Goal: Task Accomplishment & Management: Use online tool/utility

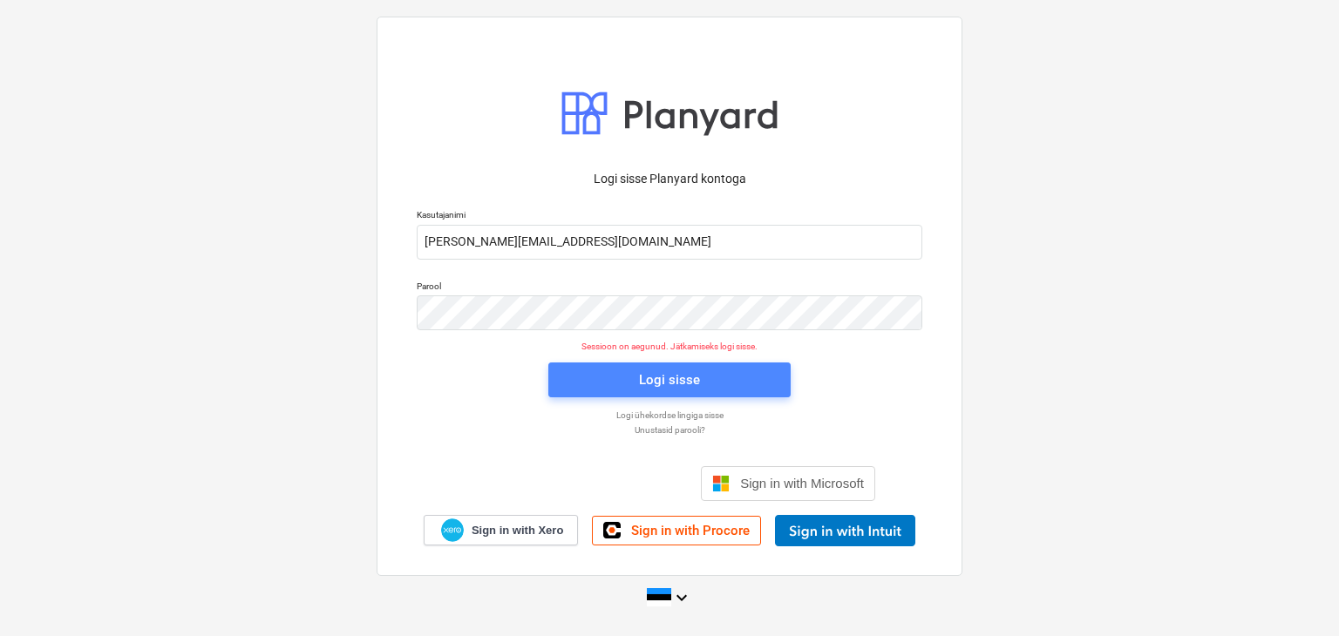
click at [669, 379] on div "Logi sisse" at bounding box center [669, 380] width 61 height 23
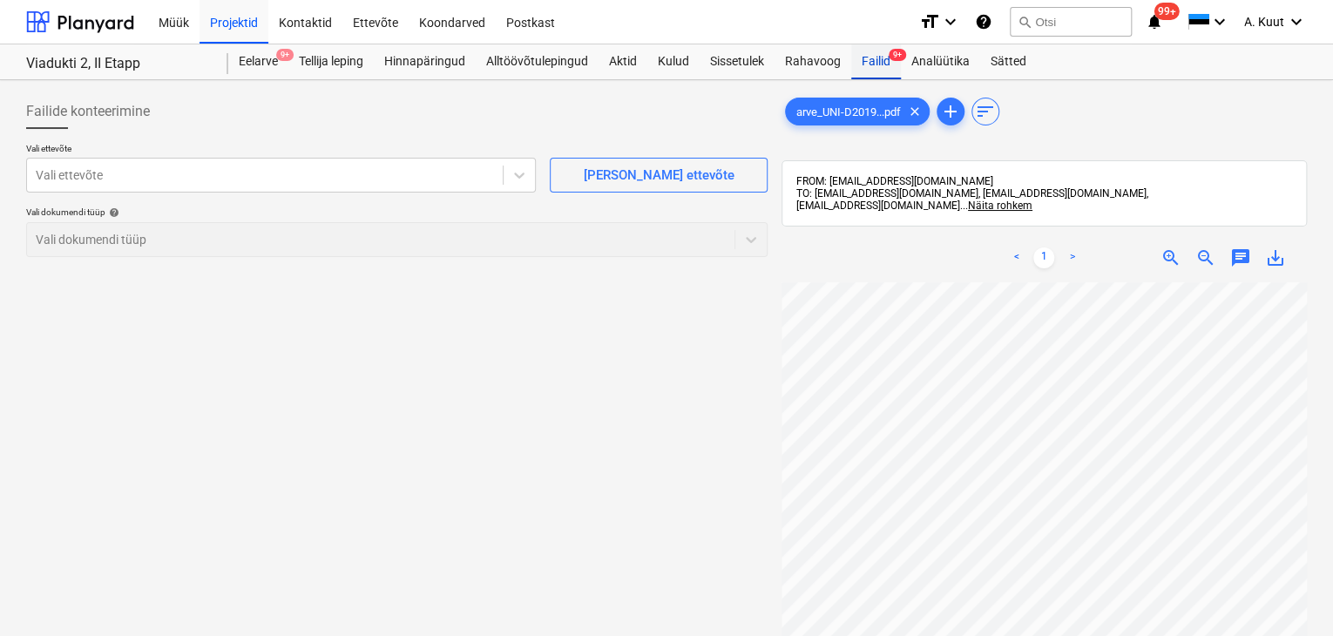
click at [878, 64] on div "Failid 9+" at bounding box center [876, 61] width 50 height 35
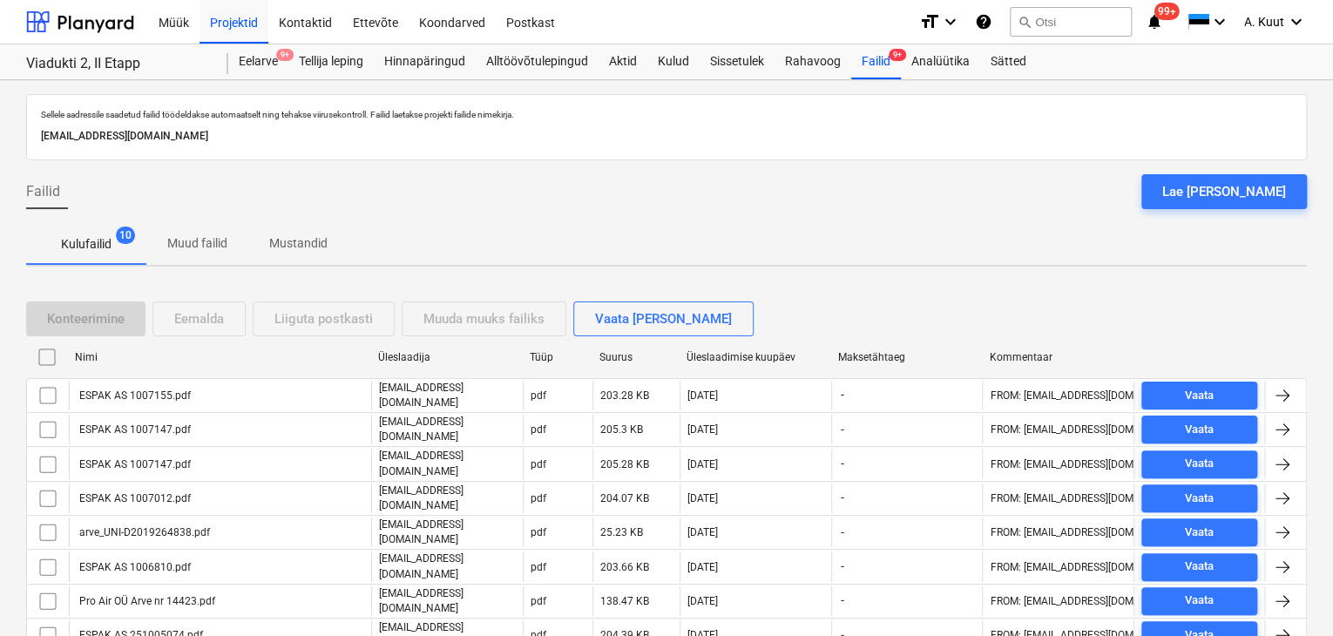
click at [1071, 22] on div "Märkmete laadimine ebaõnnestus" at bounding box center [1001, 18] width 209 height 21
click at [1074, 18] on div "Märkmete laadimine ebaõnnestus" at bounding box center [1001, 18] width 209 height 21
click at [1066, 18] on div "Märkmete laadimine ebaõnnestus" at bounding box center [1001, 18] width 209 height 21
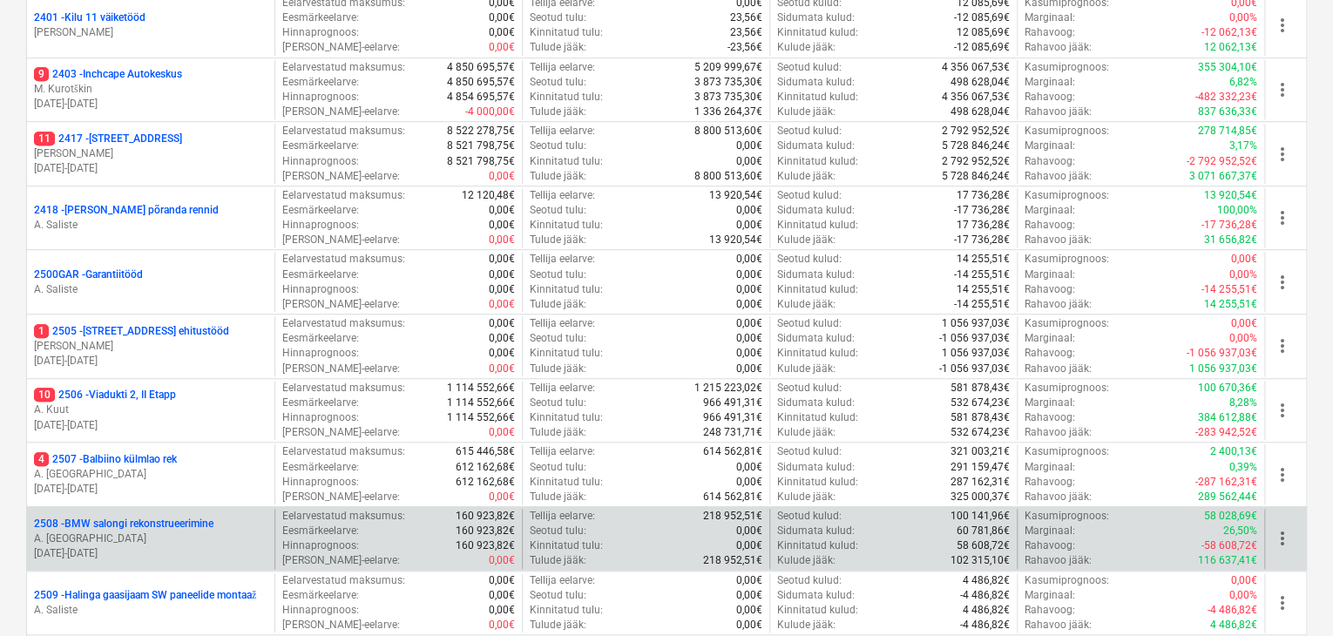
scroll to position [523, 0]
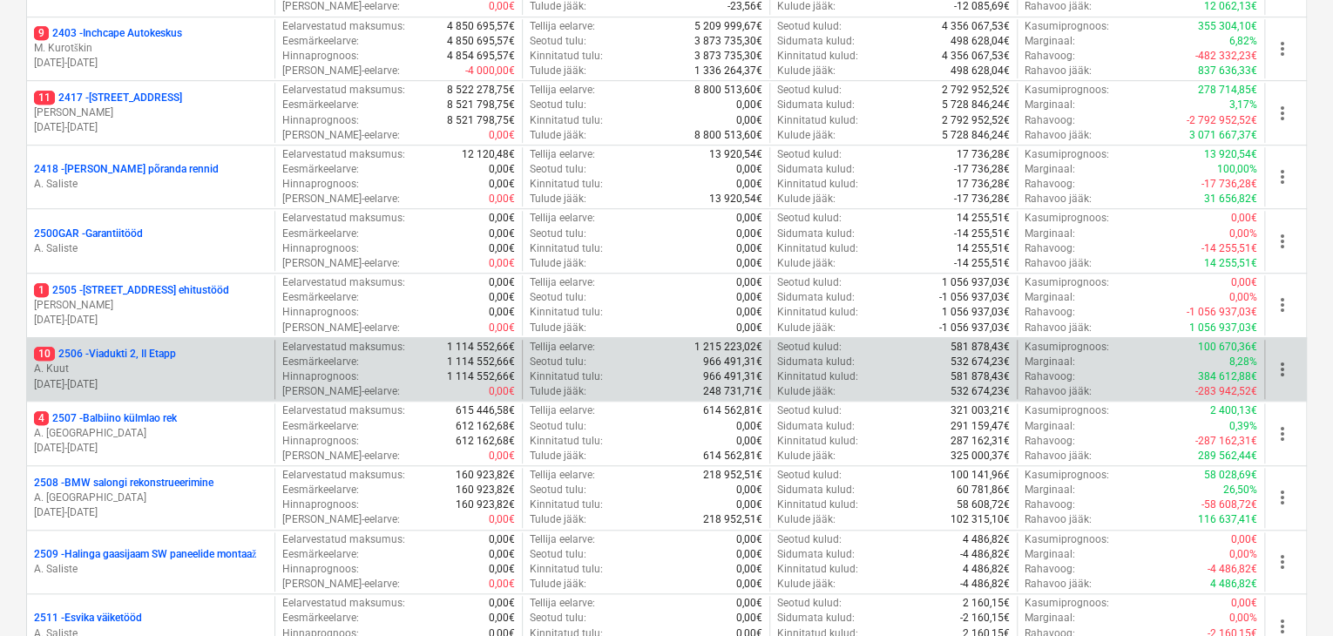
click at [148, 349] on p "10 2506 - Viadukti 2, II Etapp" at bounding box center [105, 354] width 142 height 15
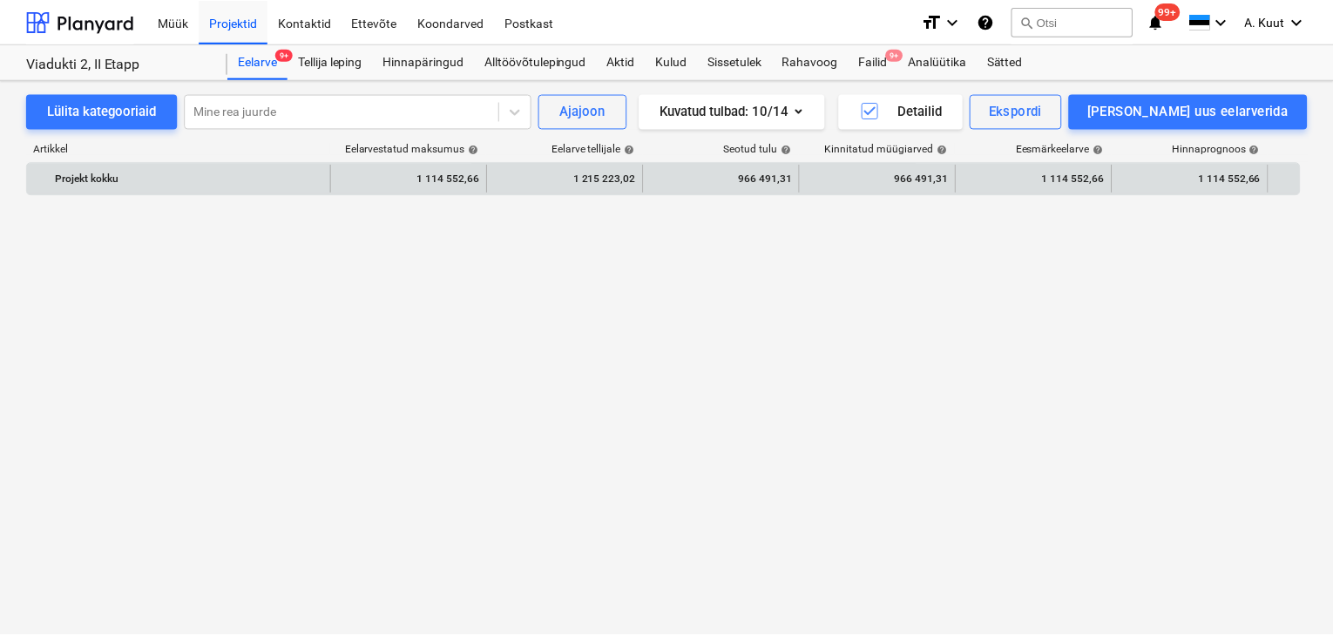
scroll to position [1460, 0]
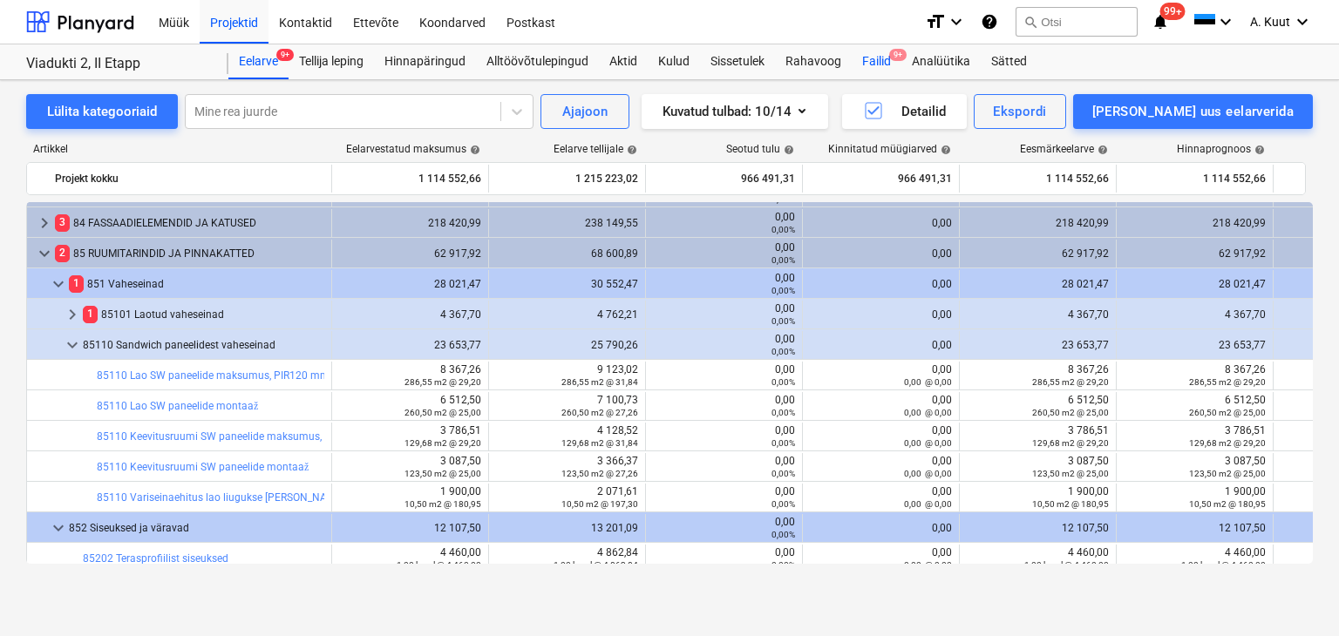
click at [868, 66] on div "Failid 9+" at bounding box center [876, 61] width 50 height 35
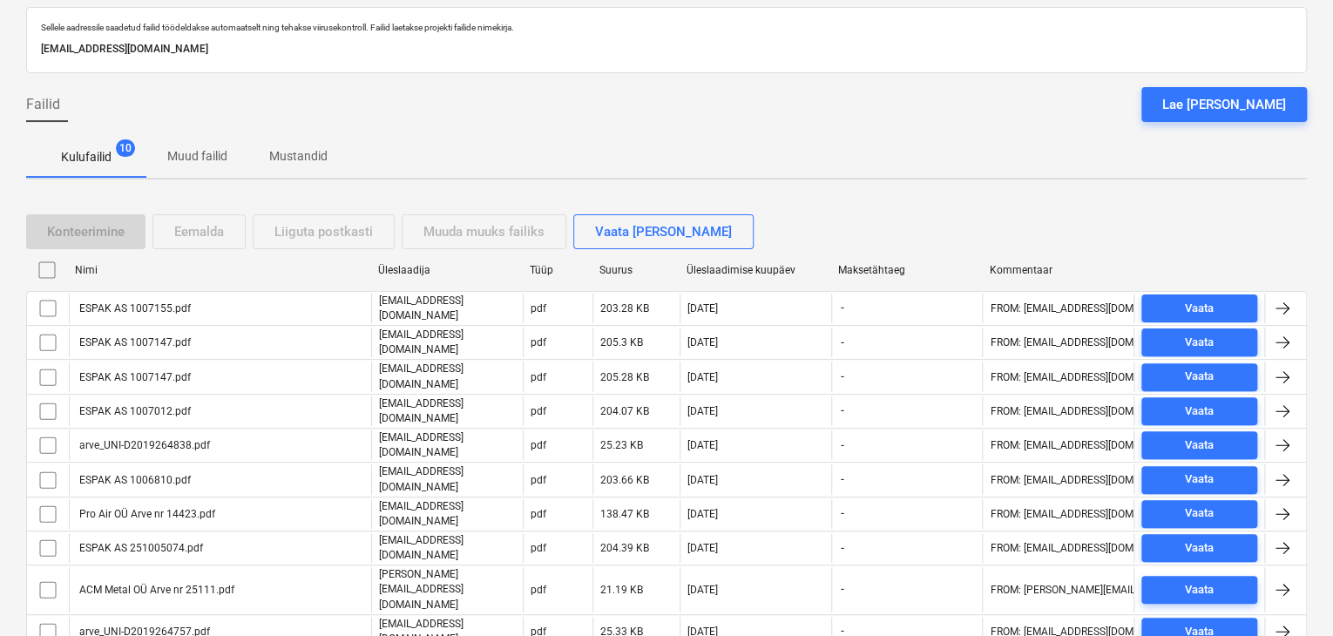
scroll to position [129, 0]
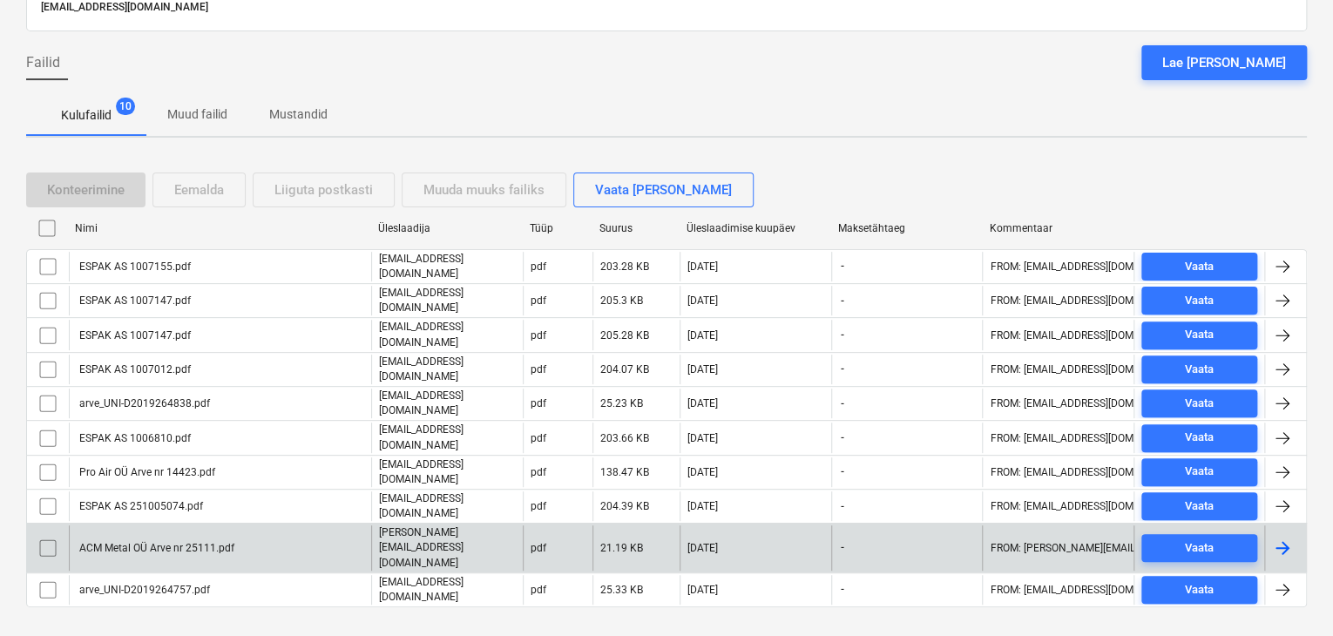
click at [227, 542] on div "ACM Metal OÜ Arve nr 25111.pdf" at bounding box center [156, 548] width 158 height 12
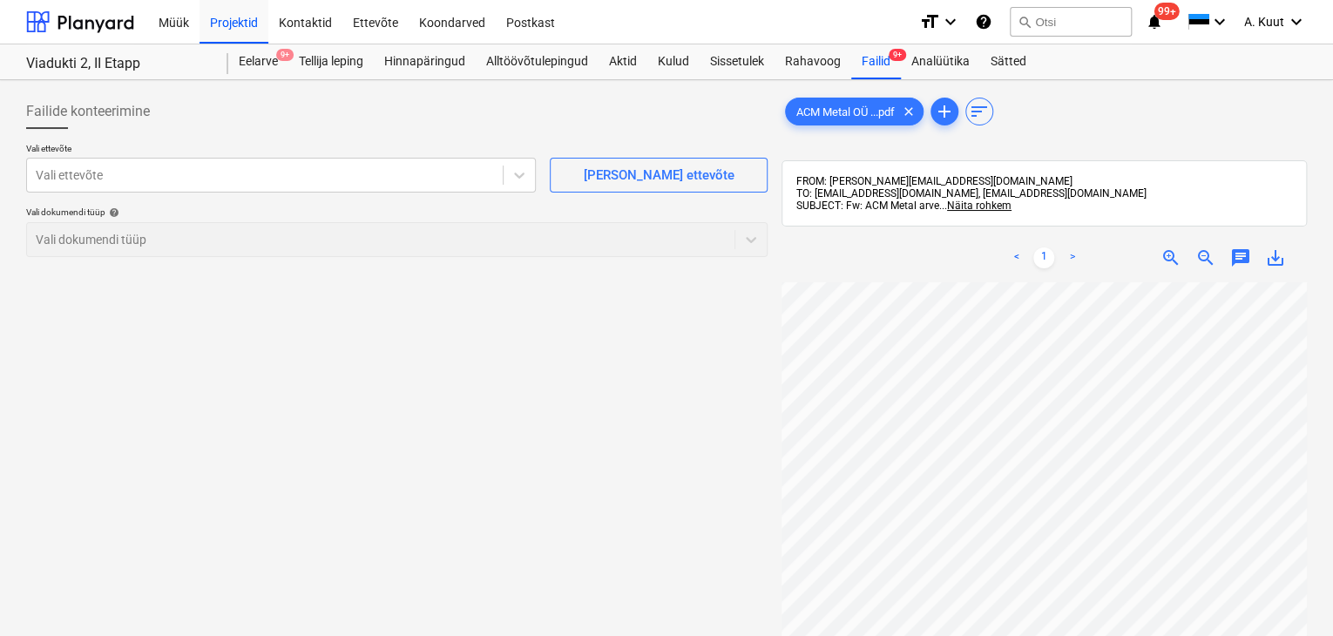
scroll to position [72, 132]
click at [755, 424] on div "Failide konteerimine Vali ettevõte Vali ettevõte [PERSON_NAME] uus ettevõte Val…" at bounding box center [666, 482] width 1295 height 790
click at [162, 179] on div at bounding box center [265, 174] width 458 height 17
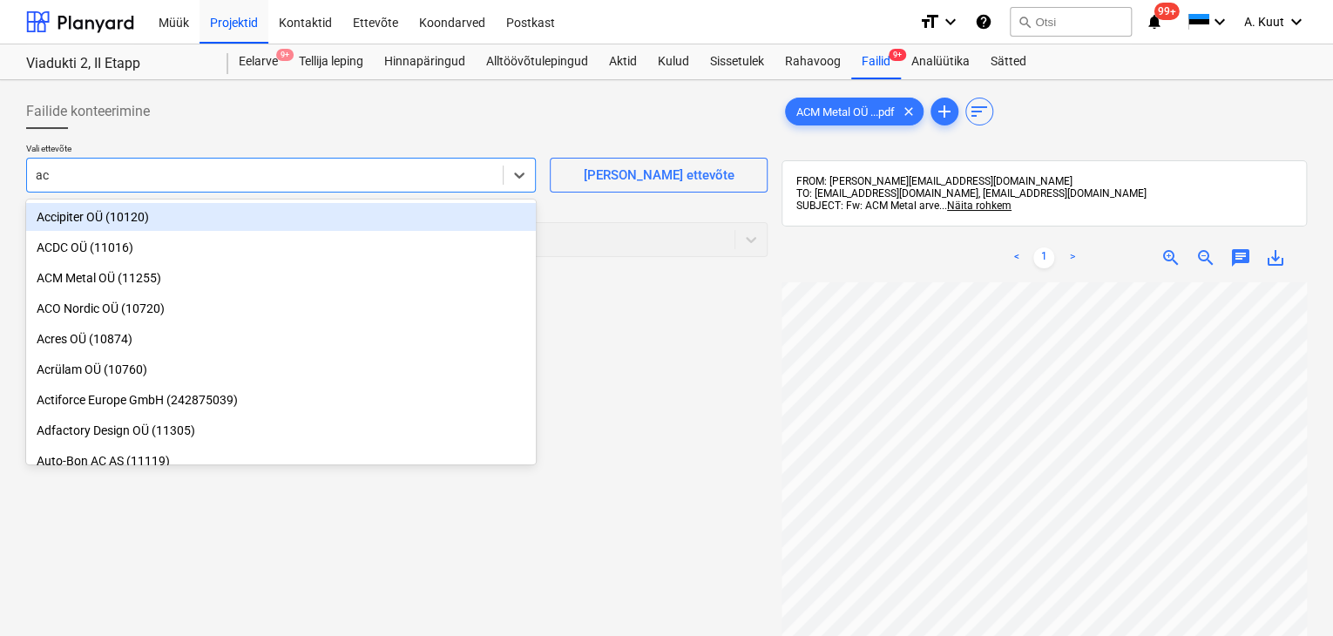
type input "acm"
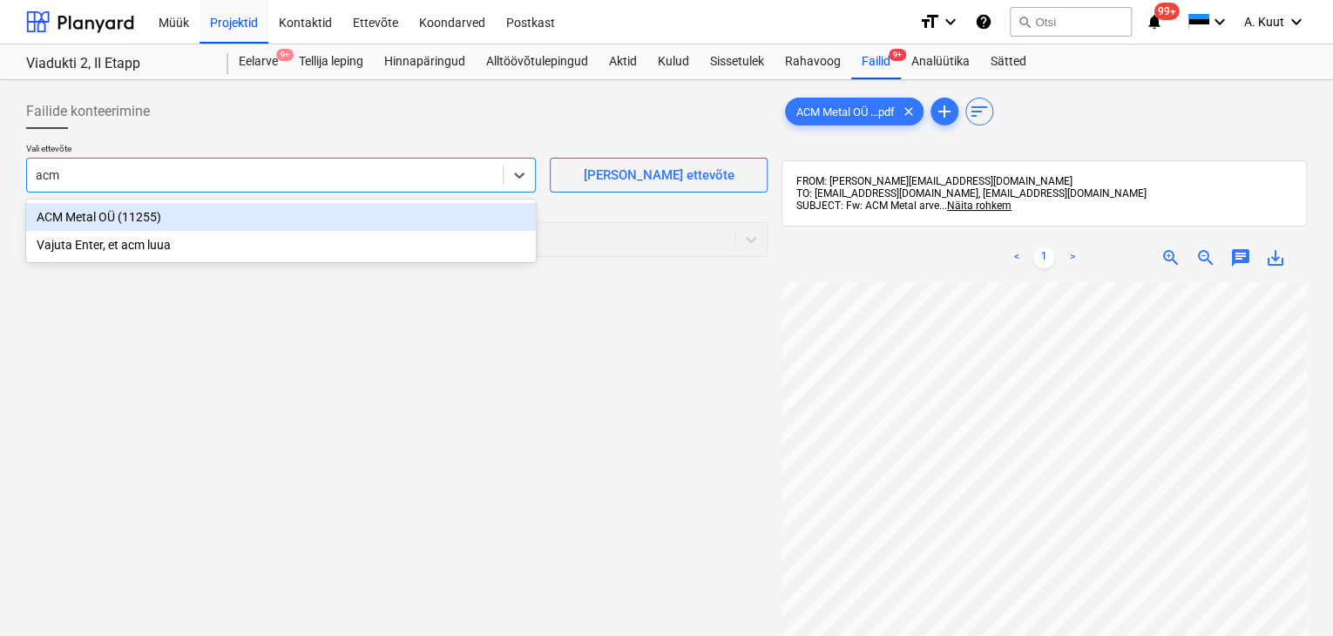
click at [85, 216] on div "ACM Metal OÜ (11255)" at bounding box center [281, 217] width 510 height 28
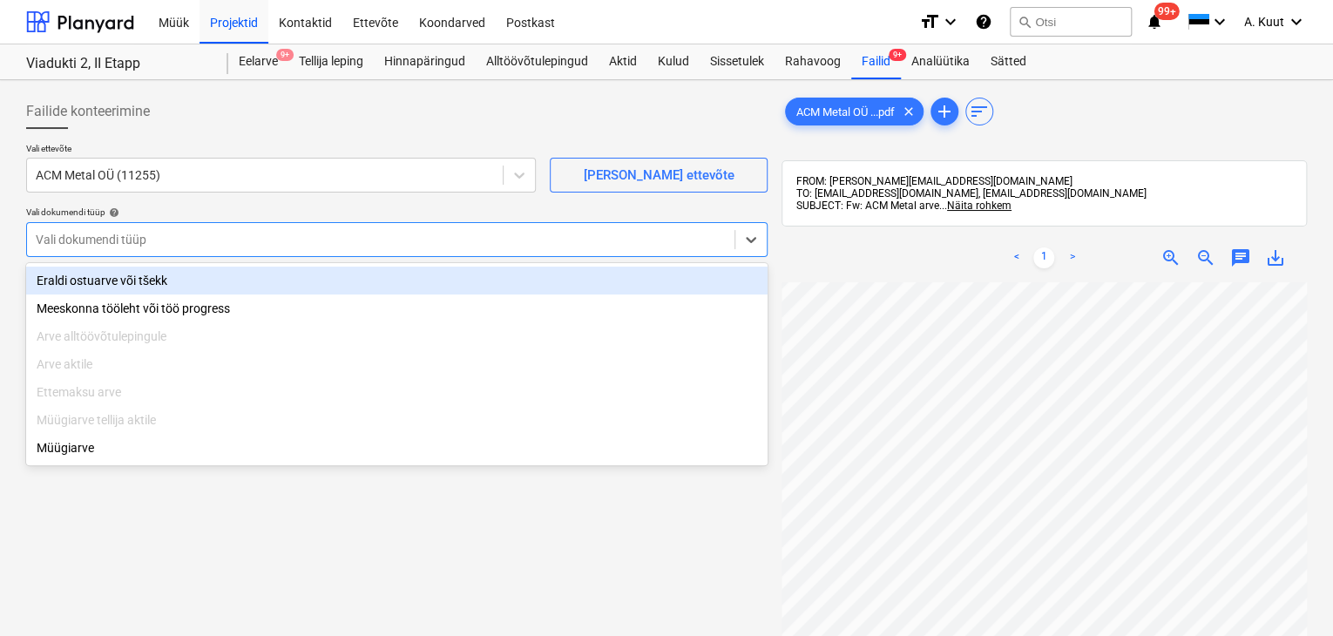
click at [84, 239] on div at bounding box center [381, 239] width 690 height 17
click at [77, 281] on div "Eraldi ostuarve või tšekk" at bounding box center [397, 281] width 742 height 28
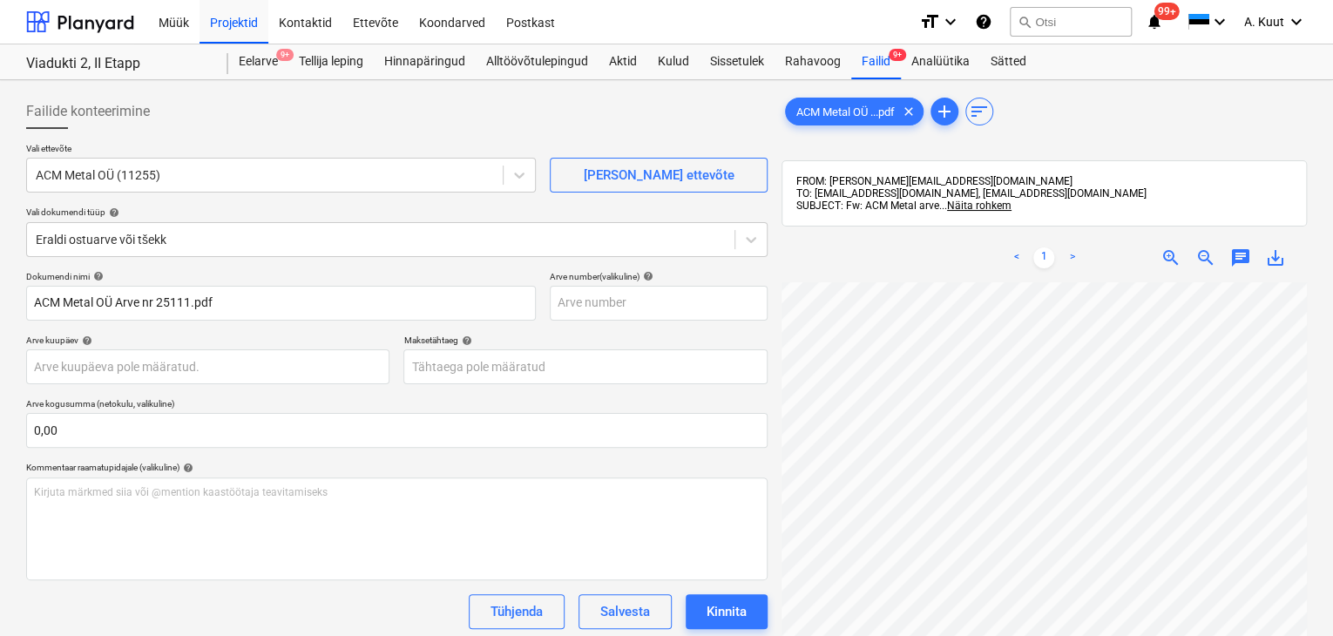
scroll to position [115, 132]
click at [84, 363] on body "Müük Projektid Kontaktid Ettevõte Koondarved Postkast format_size keyboard_arro…" at bounding box center [666, 318] width 1333 height 636
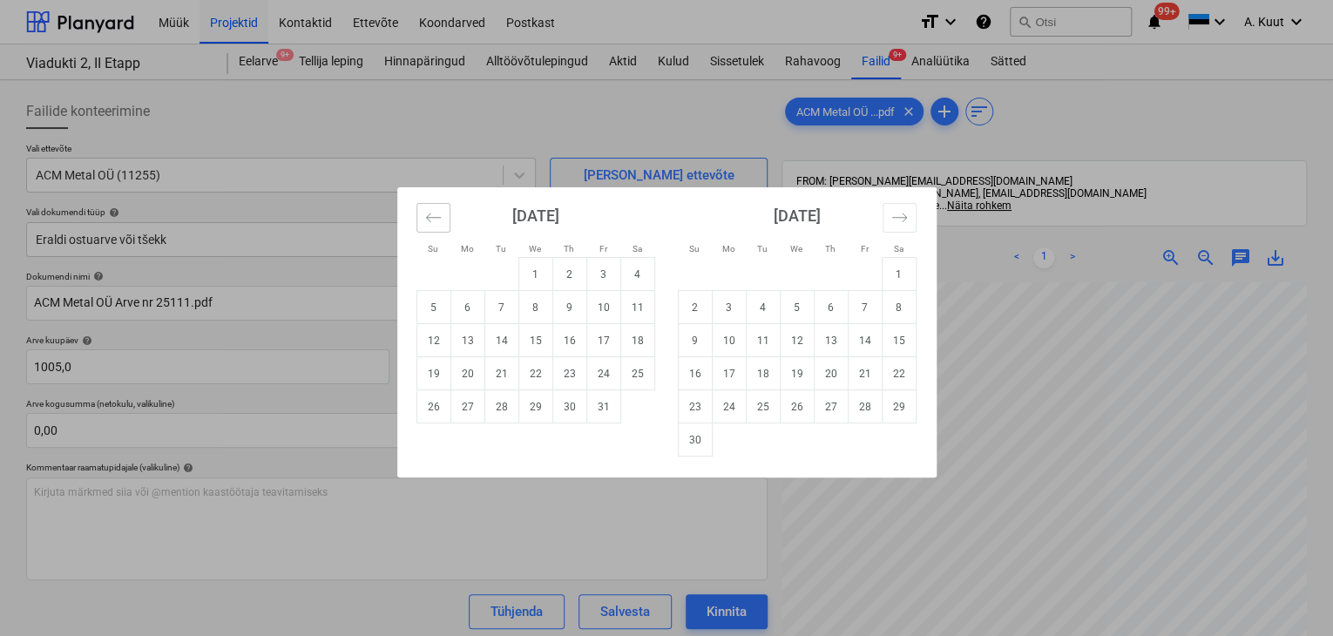
click at [429, 217] on icon "Move backward to switch to the previous month." at bounding box center [433, 217] width 17 height 17
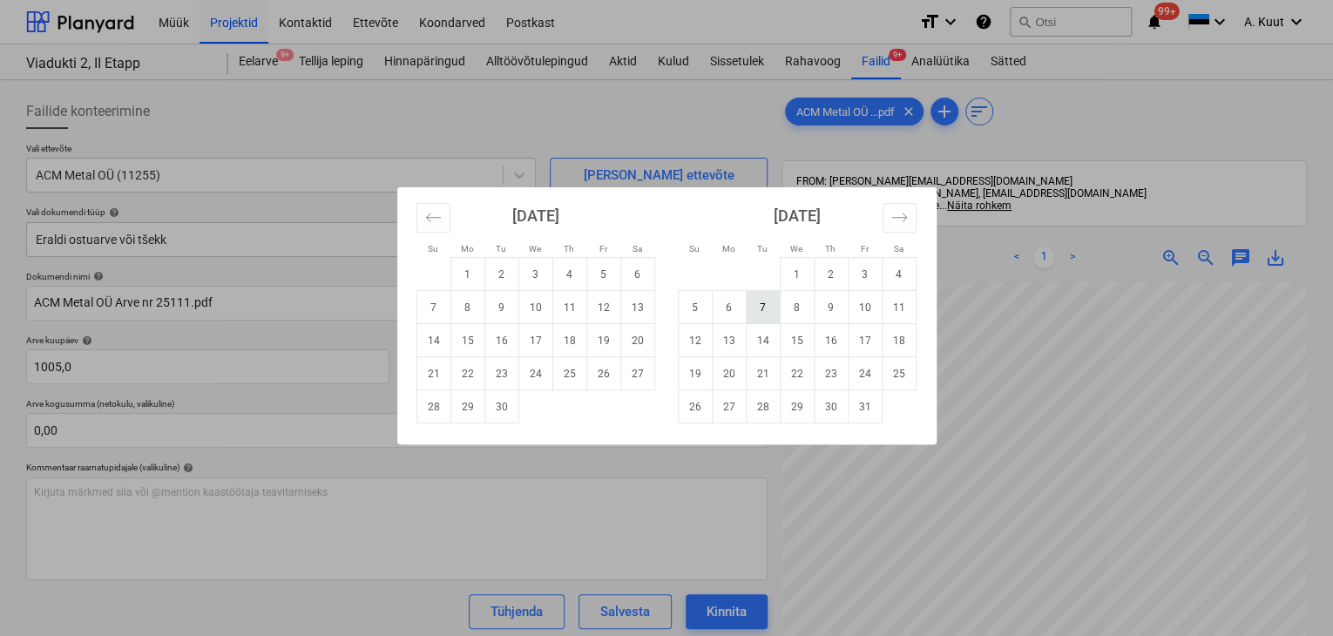
click at [766, 312] on td "7" at bounding box center [763, 307] width 34 height 33
type input "[DATE]"
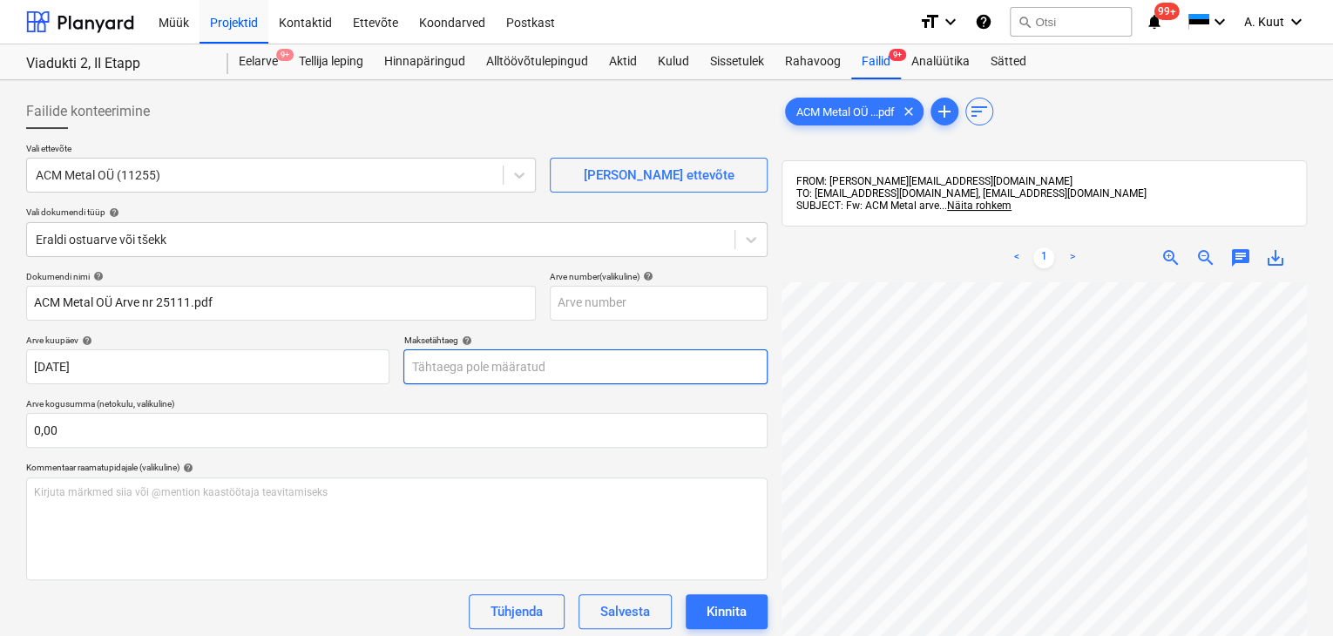
click at [511, 363] on body "Müük Projektid Kontaktid Ettevõte Koondarved Postkast format_size keyboard_arro…" at bounding box center [666, 318] width 1333 height 636
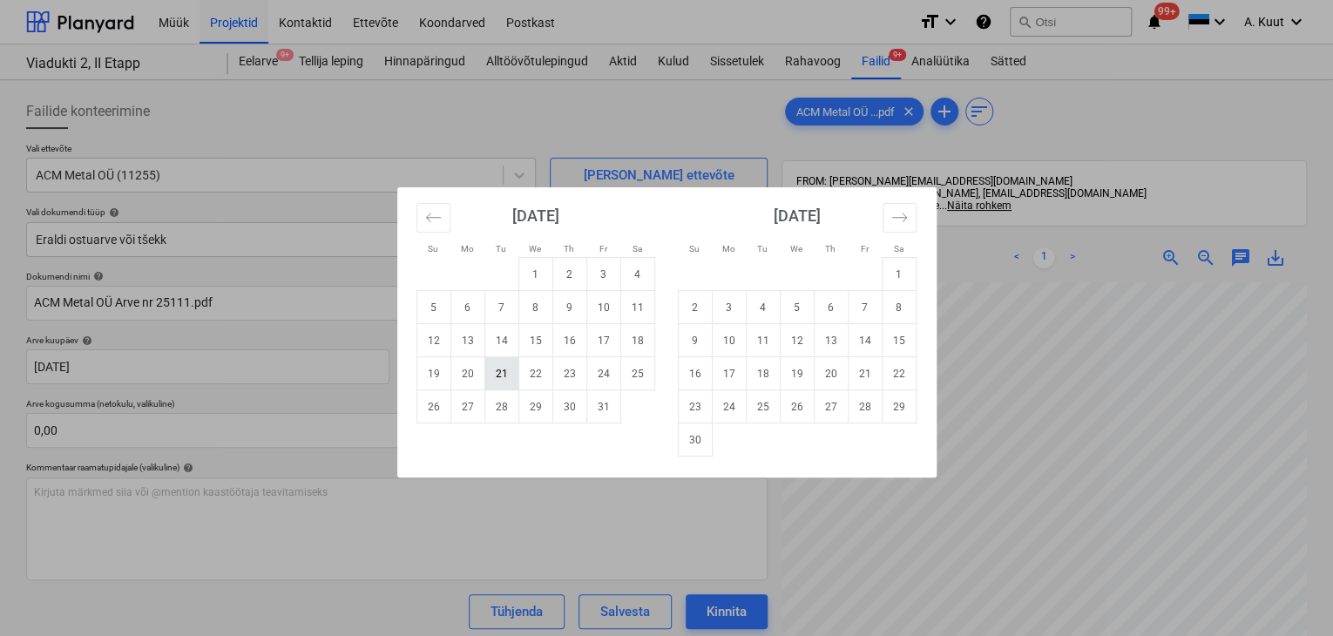
click at [504, 374] on td "21" at bounding box center [502, 373] width 34 height 33
type input "[DATE]"
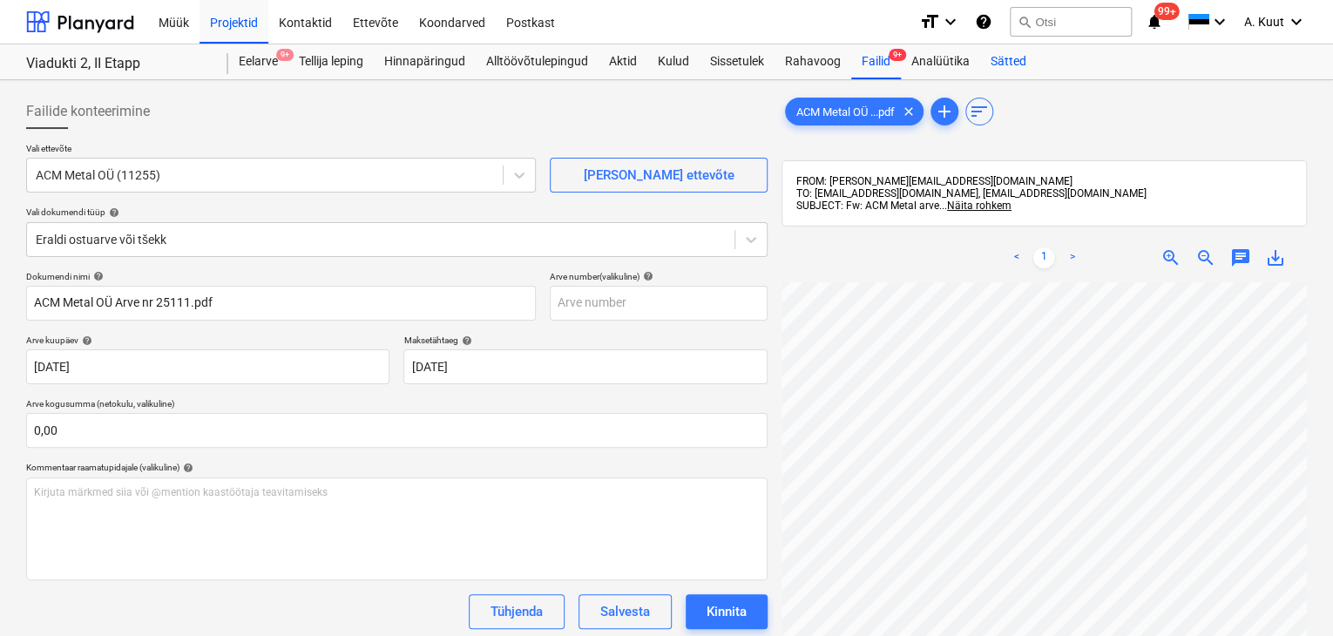
click at [1014, 63] on div "Sätted" at bounding box center [1008, 61] width 57 height 35
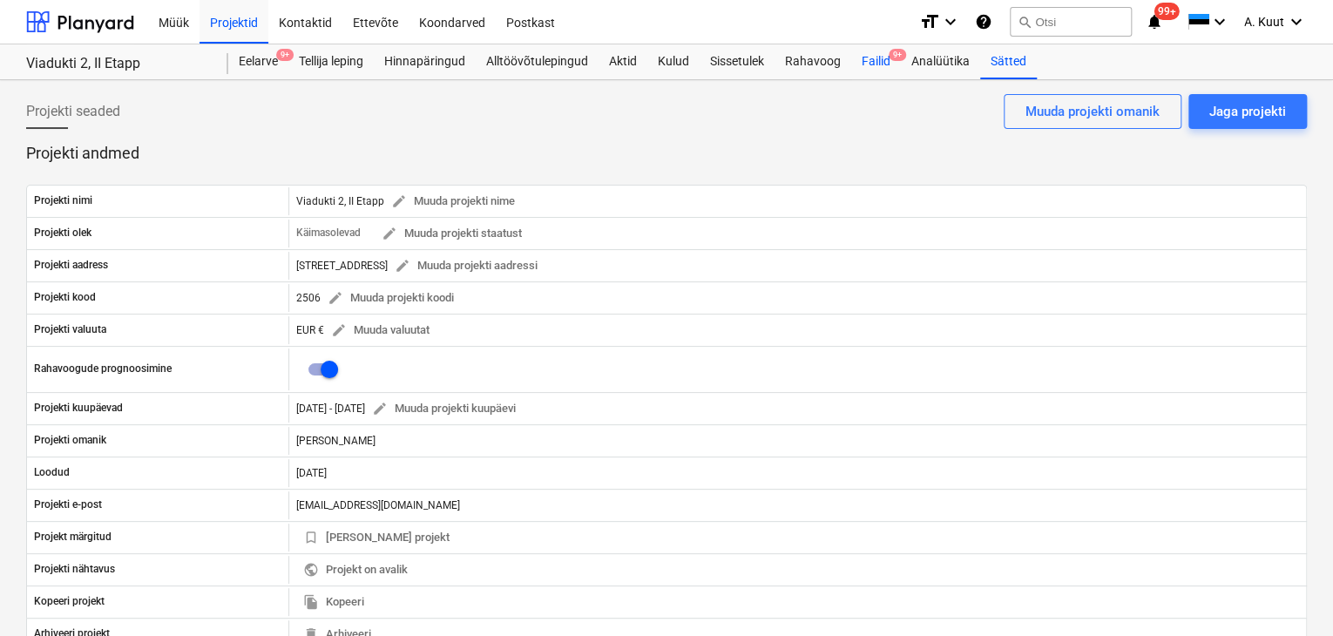
click at [876, 63] on div "Failid 9+" at bounding box center [876, 61] width 50 height 35
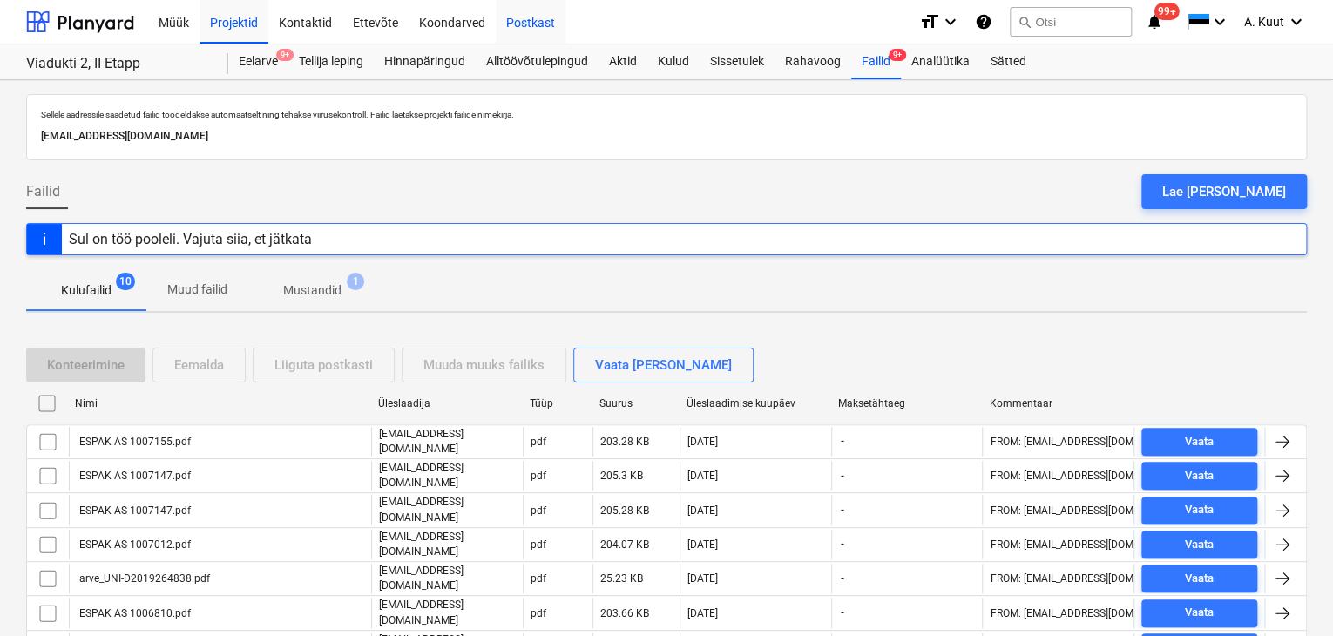
click at [518, 24] on div "Postkast" at bounding box center [531, 21] width 70 height 44
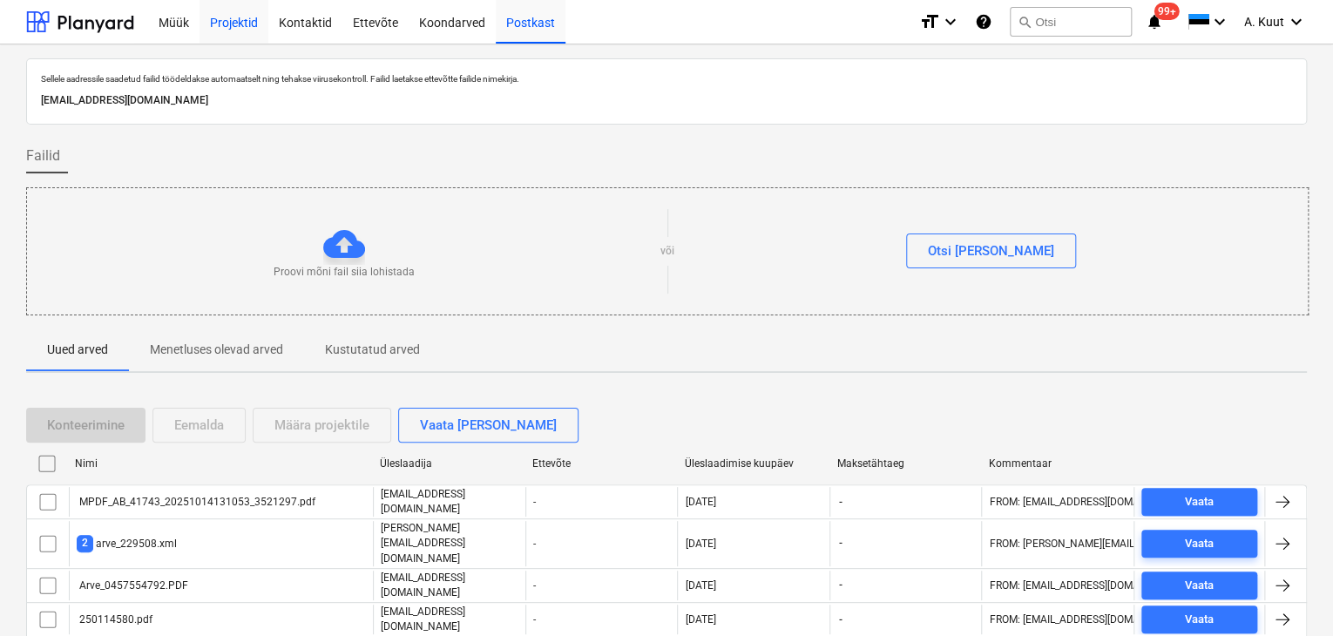
click at [227, 24] on div "Projektid" at bounding box center [234, 21] width 69 height 44
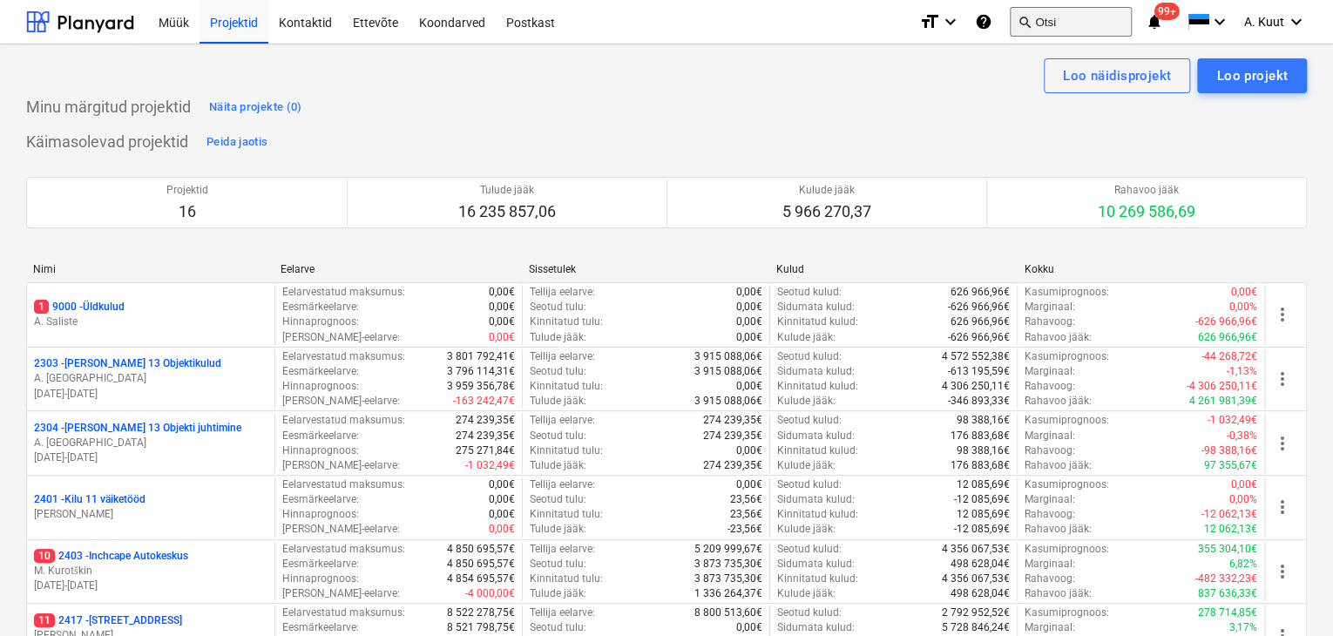
click at [1066, 22] on button "search Otsi" at bounding box center [1071, 22] width 122 height 30
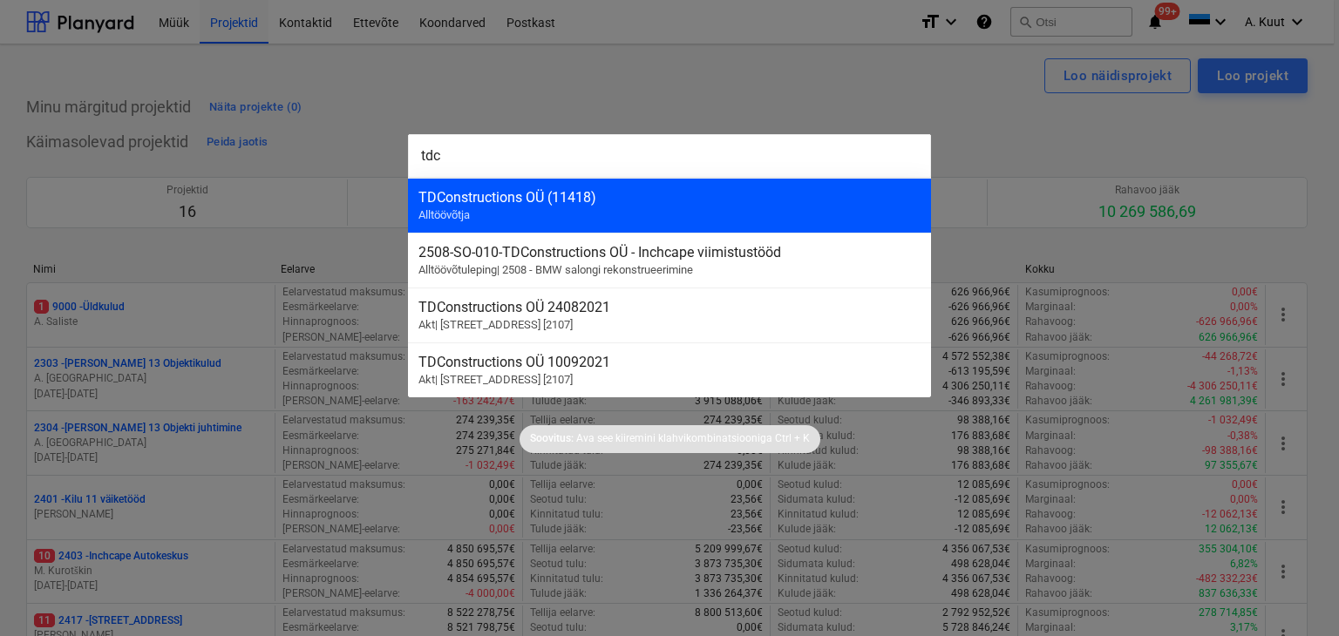
type input "tdc"
click at [491, 194] on div "TDConstructions OÜ (11418)" at bounding box center [669, 197] width 502 height 17
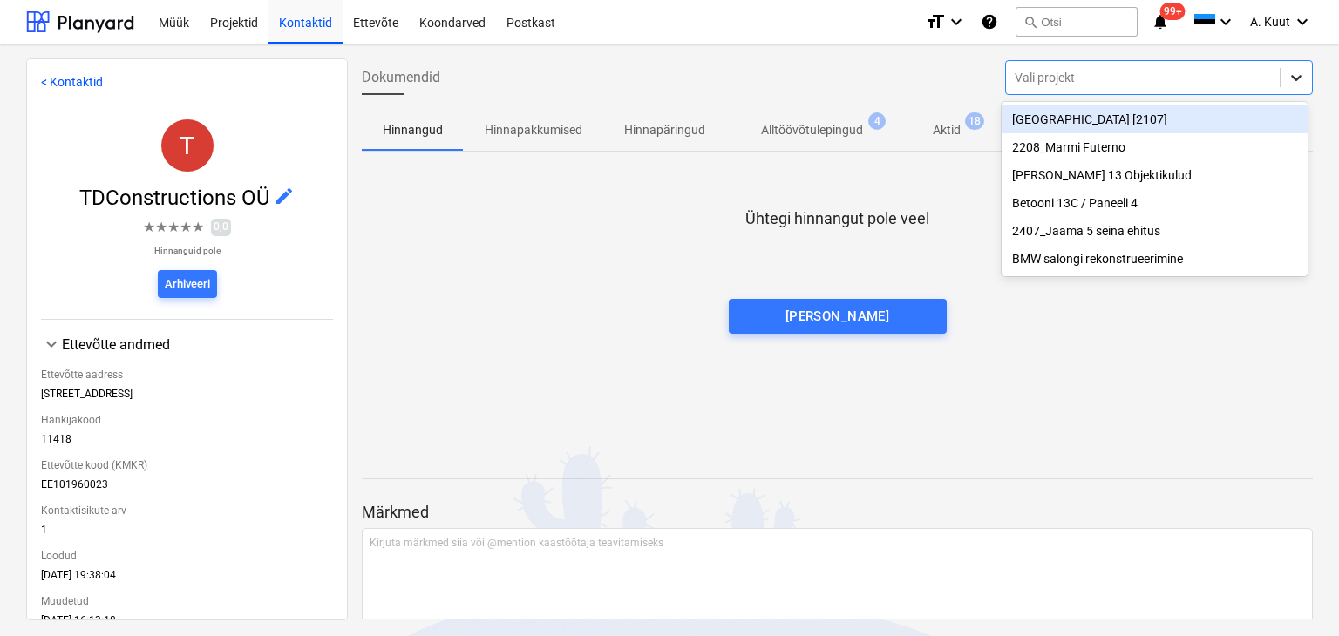
click at [1297, 78] on icon at bounding box center [1295, 77] width 17 height 17
